Goal: Task Accomplishment & Management: Complete application form

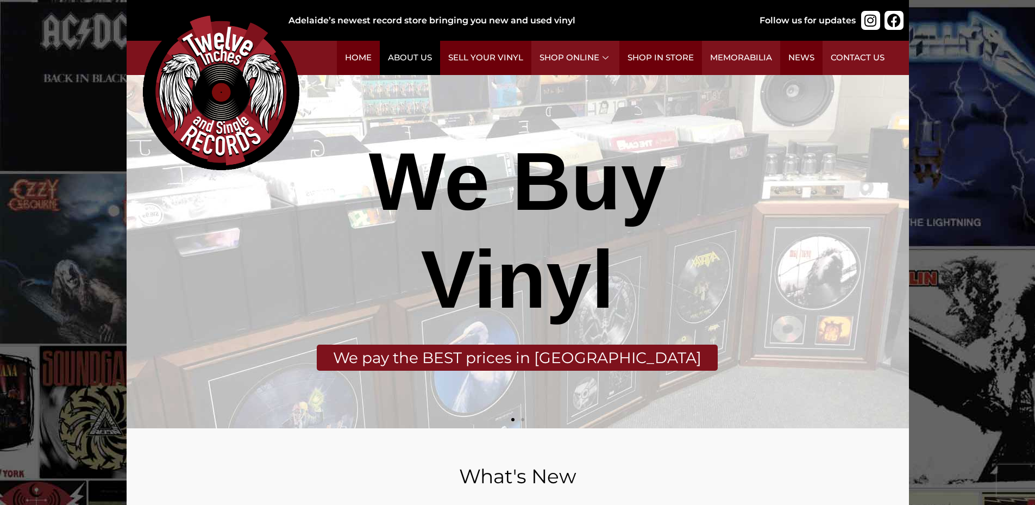
click at [398, 60] on link "About Us" at bounding box center [410, 58] width 60 height 34
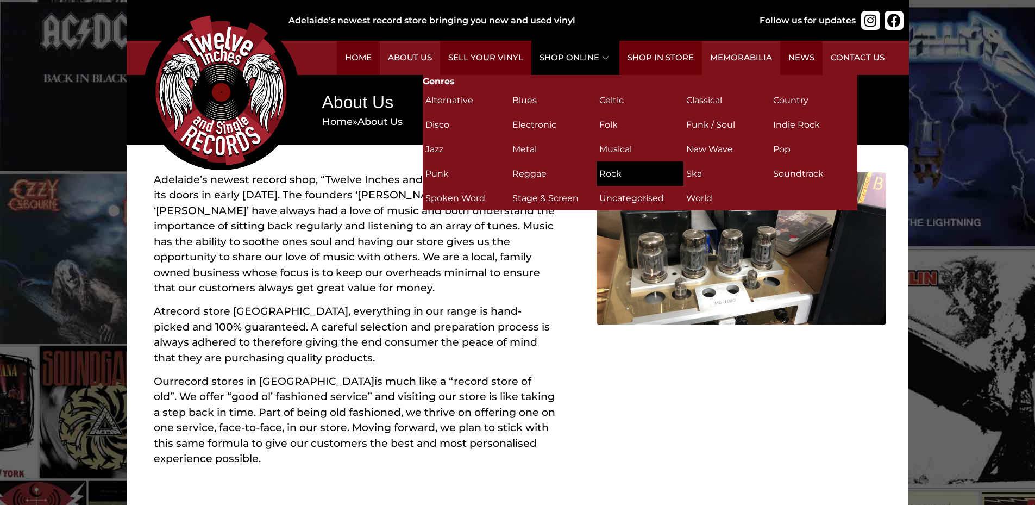
click at [618, 170] on h2 "Rock (311)" at bounding box center [640, 173] width 82 height 19
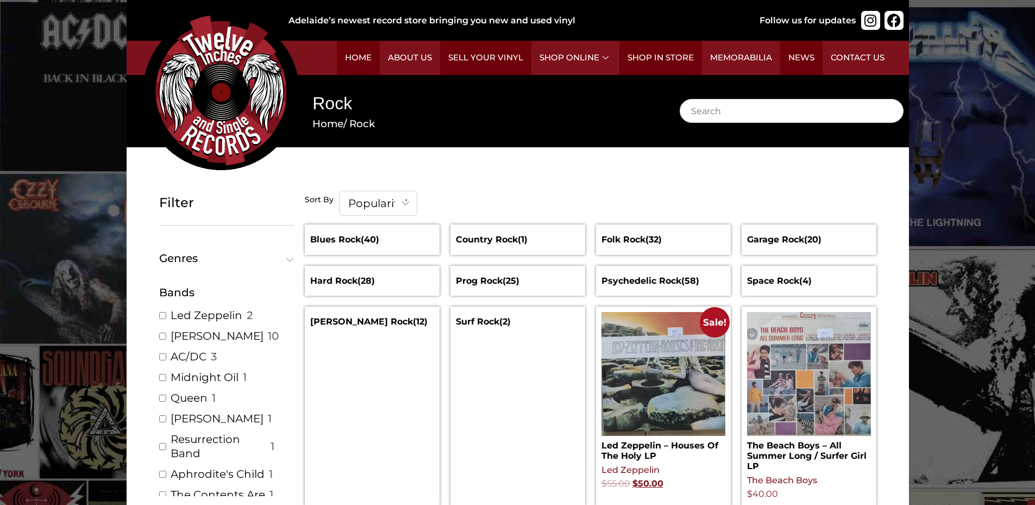
click at [405, 202] on b at bounding box center [405, 202] width 7 height 7
select select "date-desc"
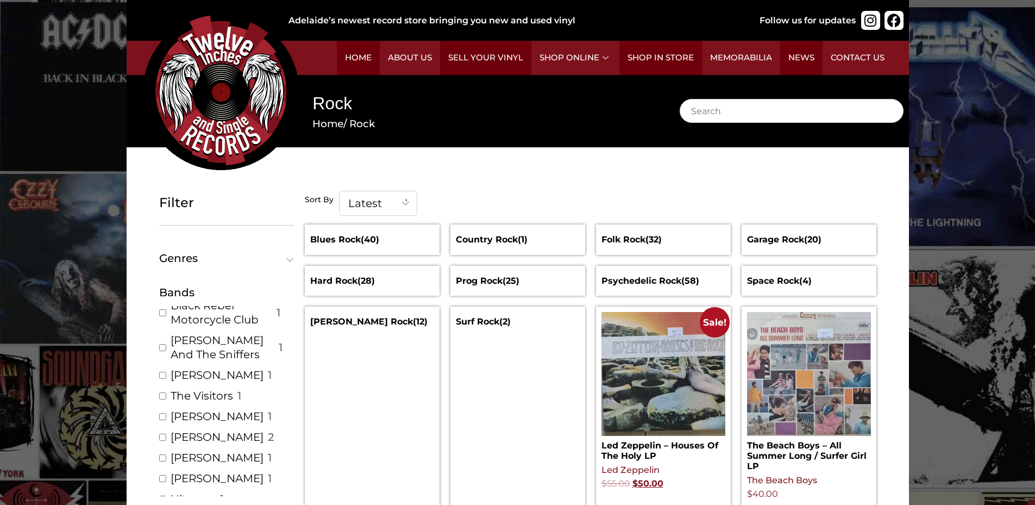
scroll to position [3587, 0]
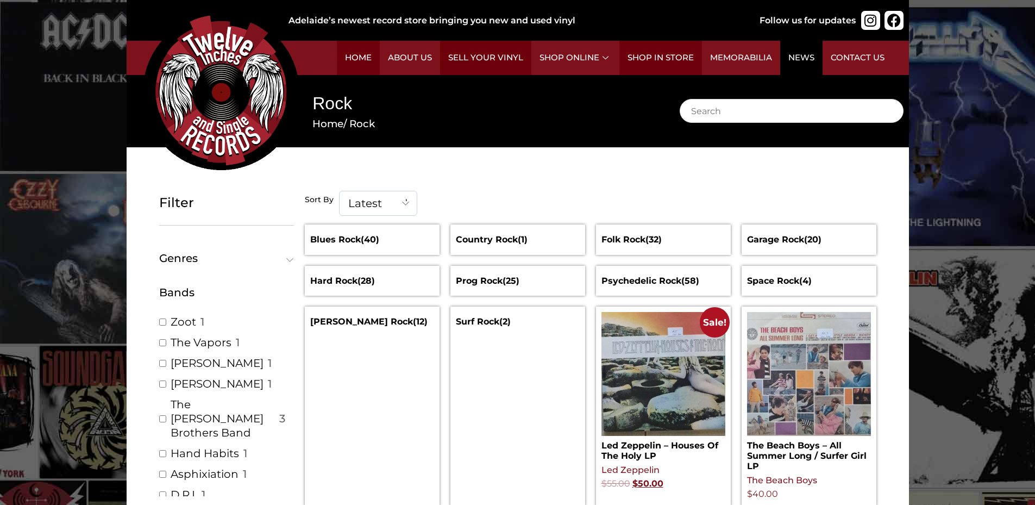
click at [800, 60] on link "News" at bounding box center [801, 58] width 42 height 34
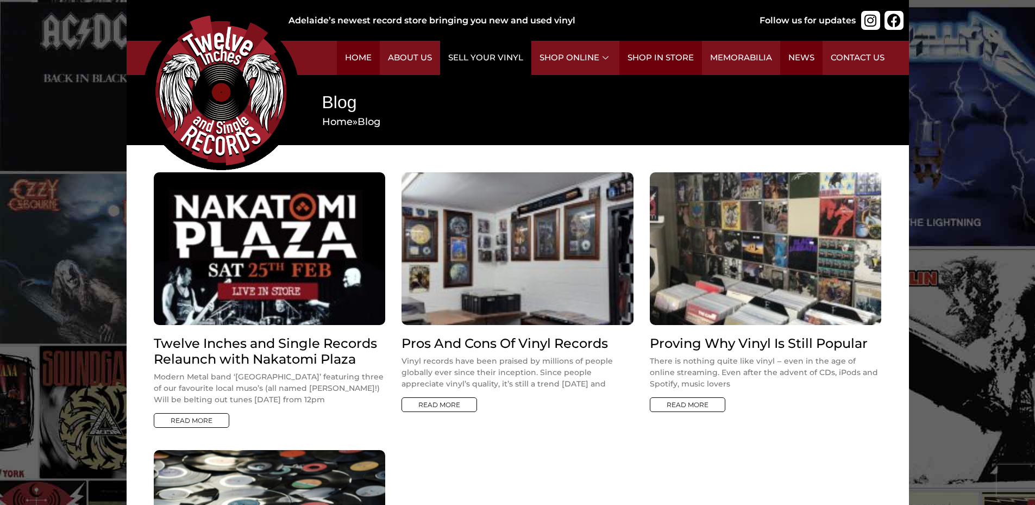
click at [488, 50] on link "Sell Your Vinyl" at bounding box center [485, 58] width 91 height 34
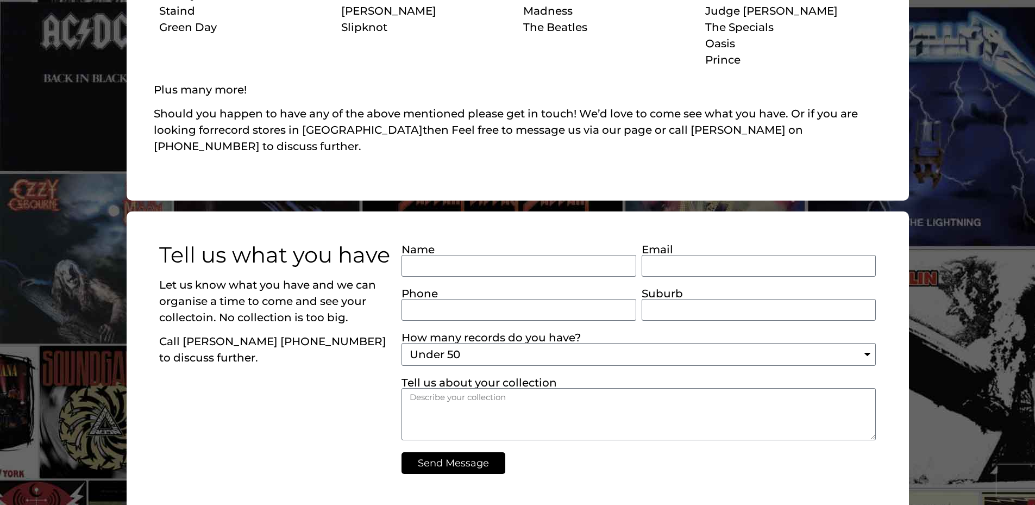
scroll to position [766, 0]
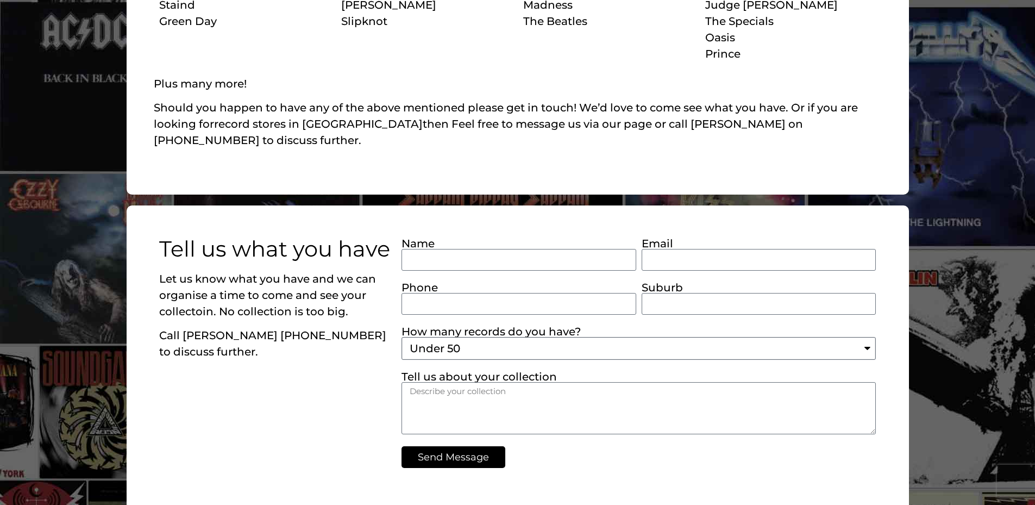
click at [869, 337] on select "Under 50 Between 50 and 200 Over 200 Over 500" at bounding box center [639, 348] width 474 height 23
click at [238, 363] on div "Tell us what you have Let us know what you have and we can organise a time to c…" at bounding box center [275, 353] width 243 height 241
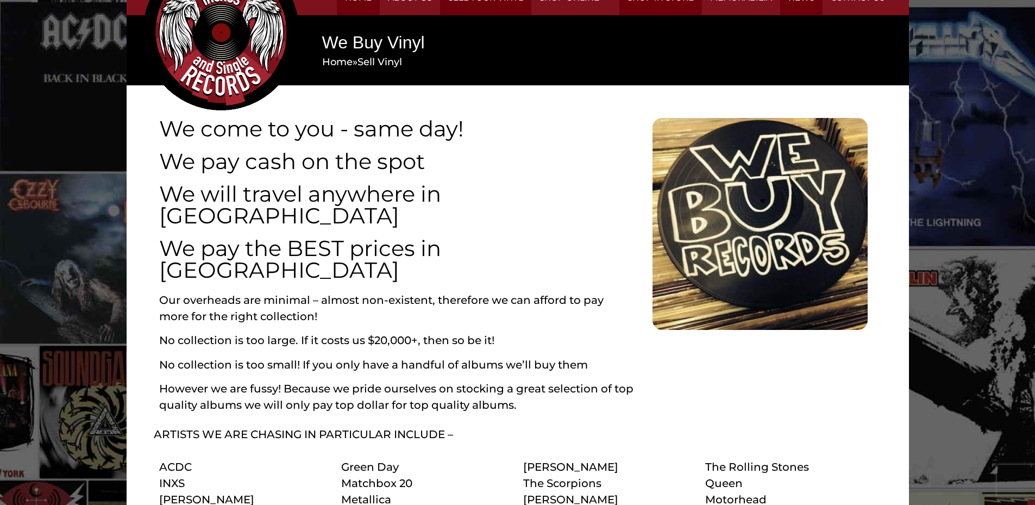
scroll to position [0, 0]
